Goal: Information Seeking & Learning: Learn about a topic

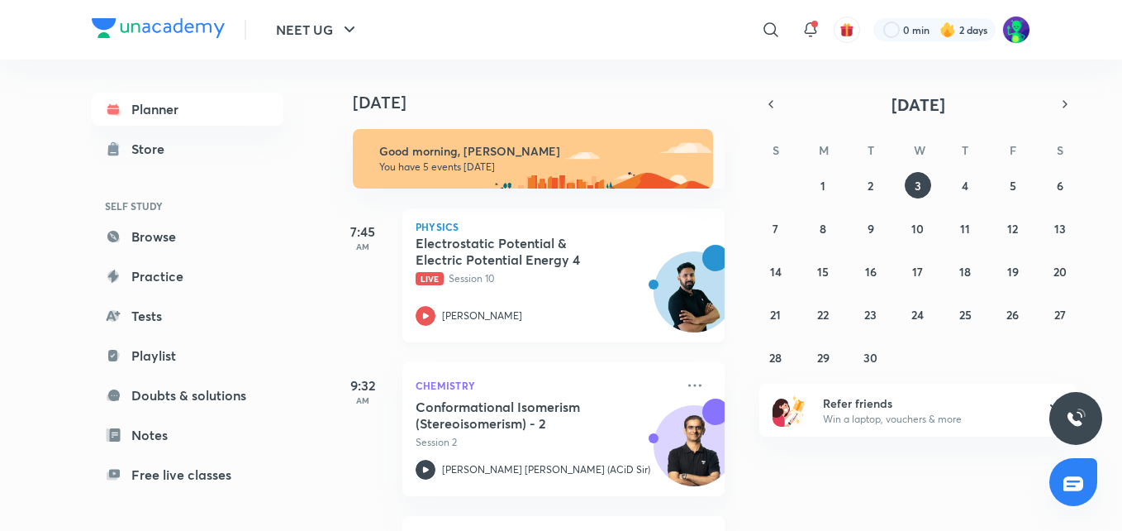
click at [474, 256] on h5 "Electrostatic Potential & Electric Potential Energy 4" at bounding box center [519, 251] width 206 height 33
click at [482, 249] on h5 "Electrostatic Potential & Electric Potential Energy 4" at bounding box center [519, 251] width 206 height 33
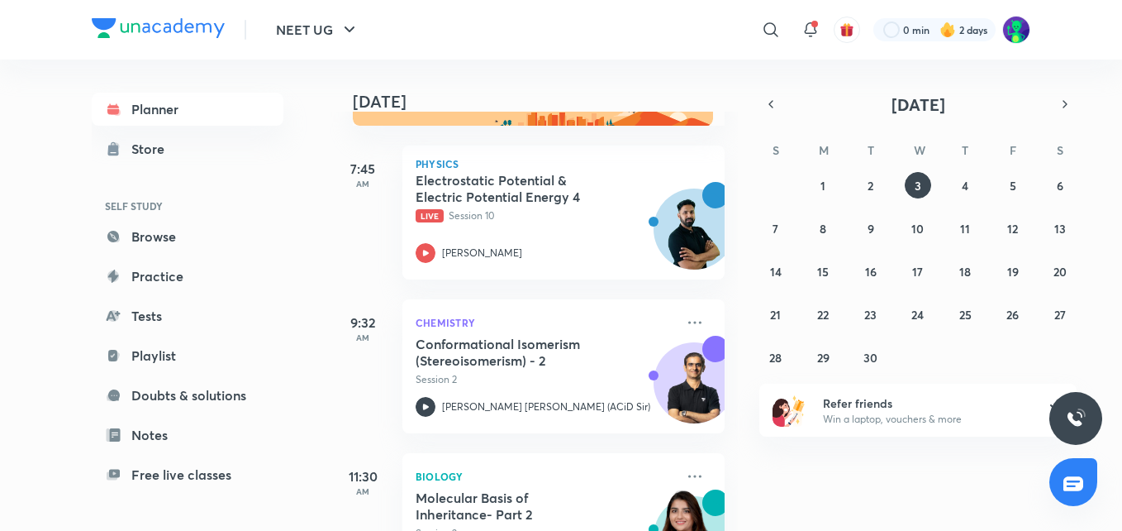
scroll to position [66, 0]
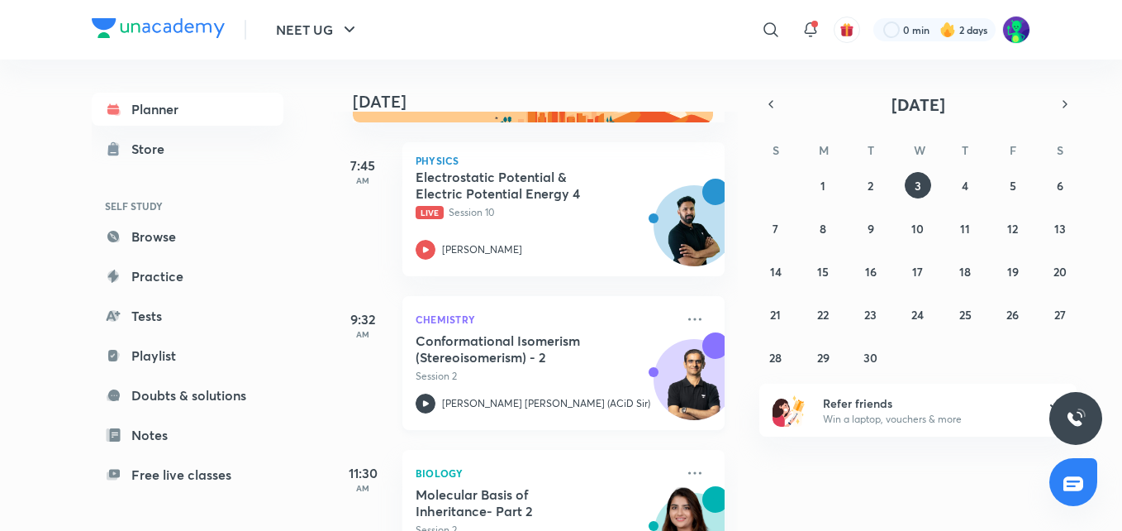
click at [483, 354] on h5 "Conformational Isomerism (Stereoisomerism) - 2" at bounding box center [519, 348] width 206 height 33
